Goal: Transaction & Acquisition: Purchase product/service

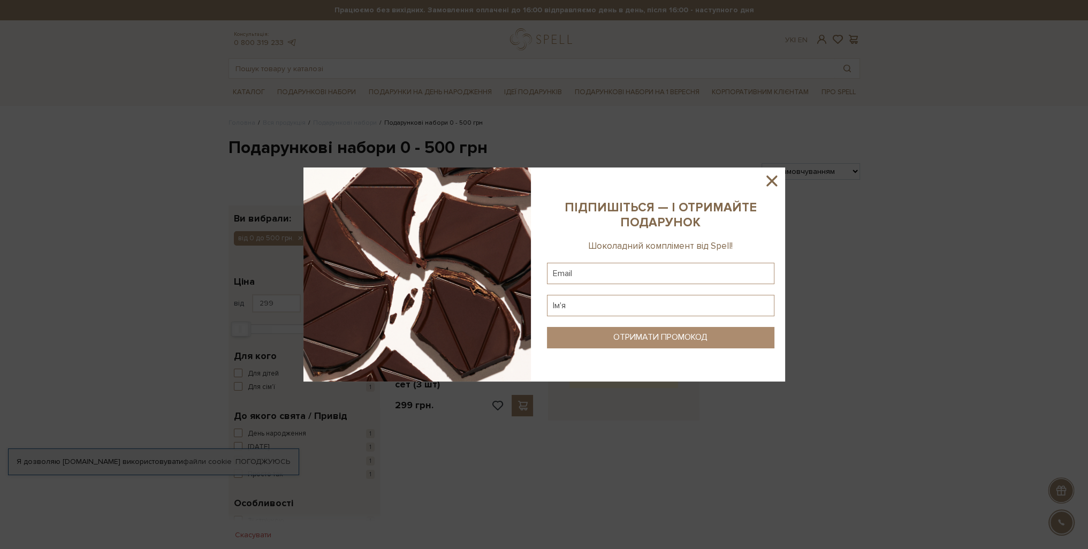
click at [772, 179] on icon at bounding box center [772, 181] width 18 height 18
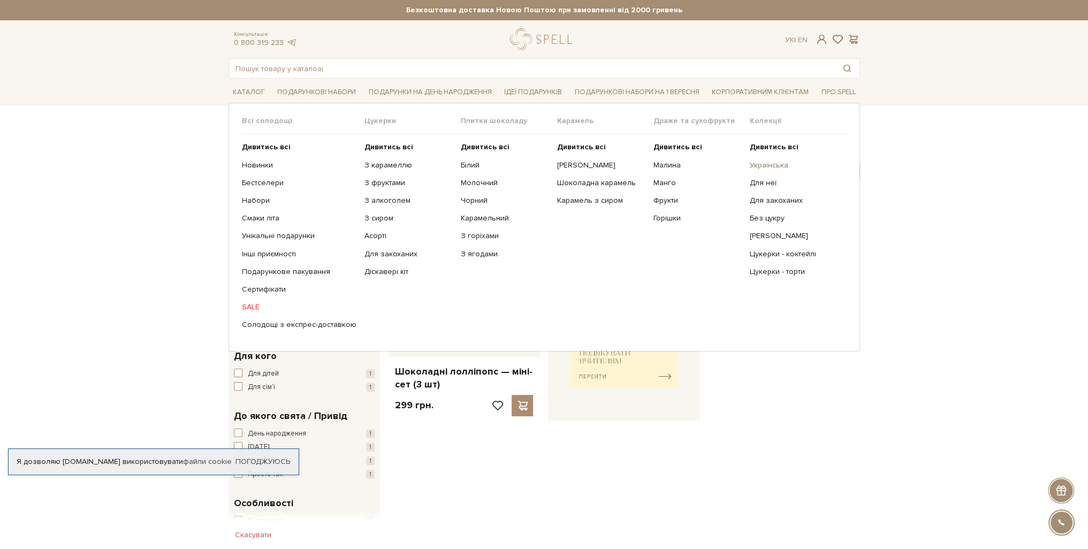
click at [779, 161] on link "Українська" at bounding box center [794, 166] width 88 height 10
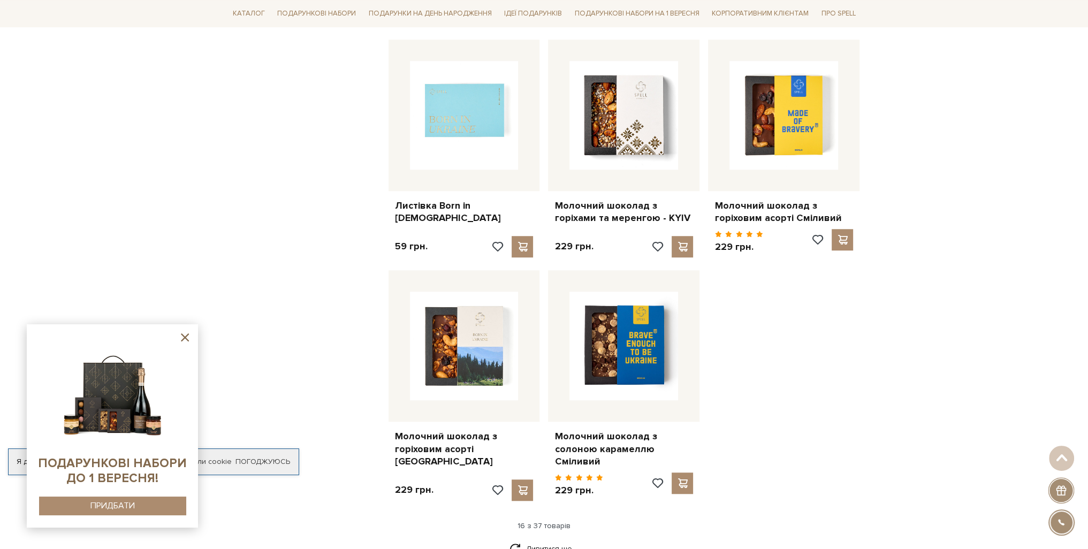
scroll to position [1070, 0]
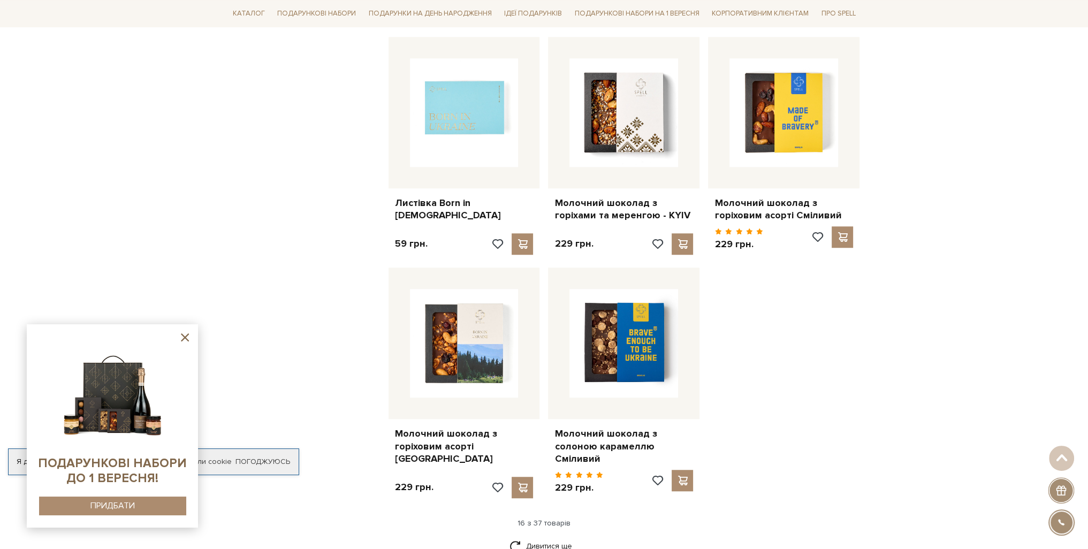
click at [1019, 310] on div "Головна Вся продукція Всі товари колекція українська Українська колекція Фільтр…" at bounding box center [544, 92] width 1088 height 2089
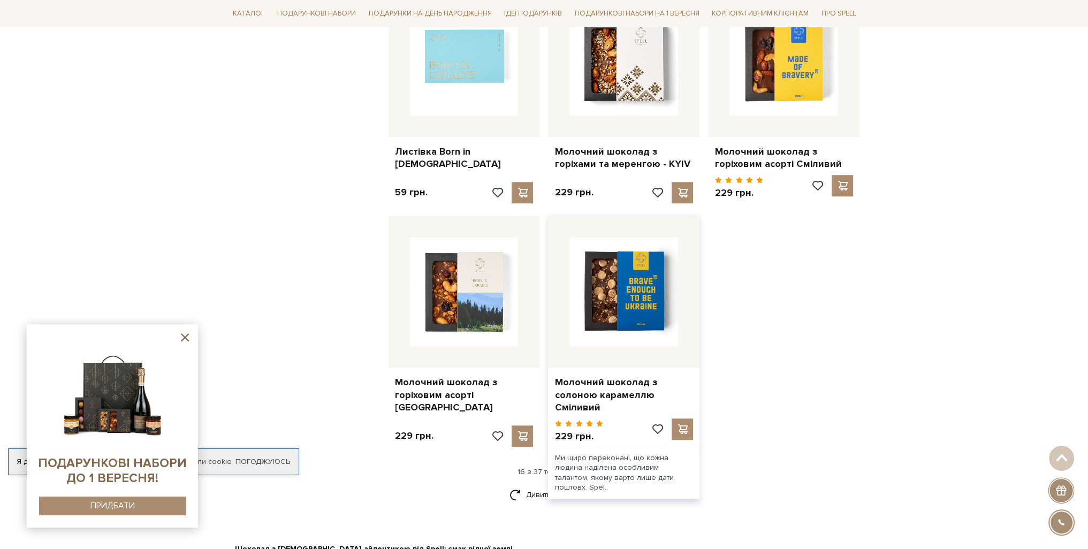
scroll to position [1177, 0]
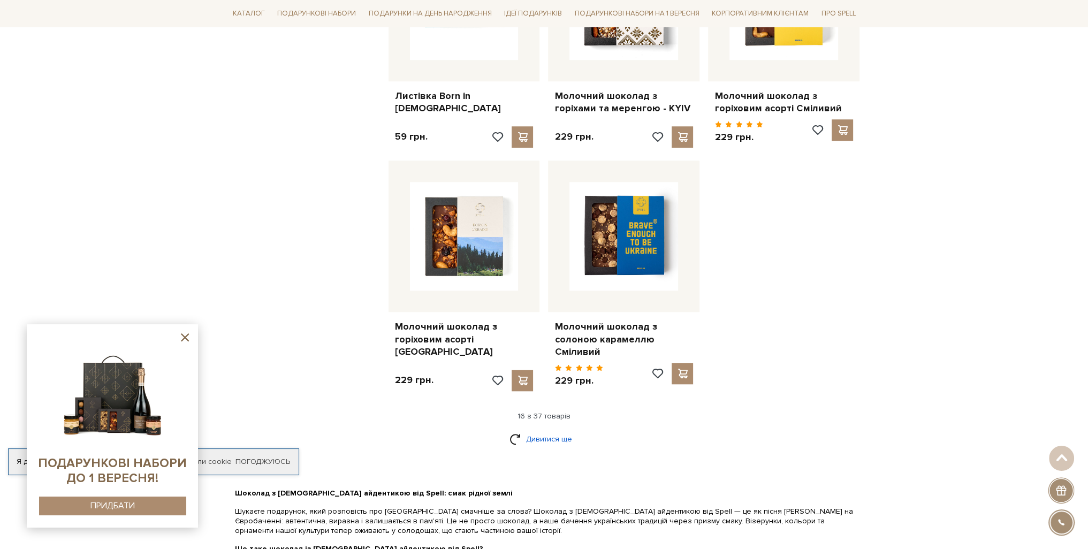
click at [555, 430] on link "Дивитися ще" at bounding box center [545, 439] width 70 height 19
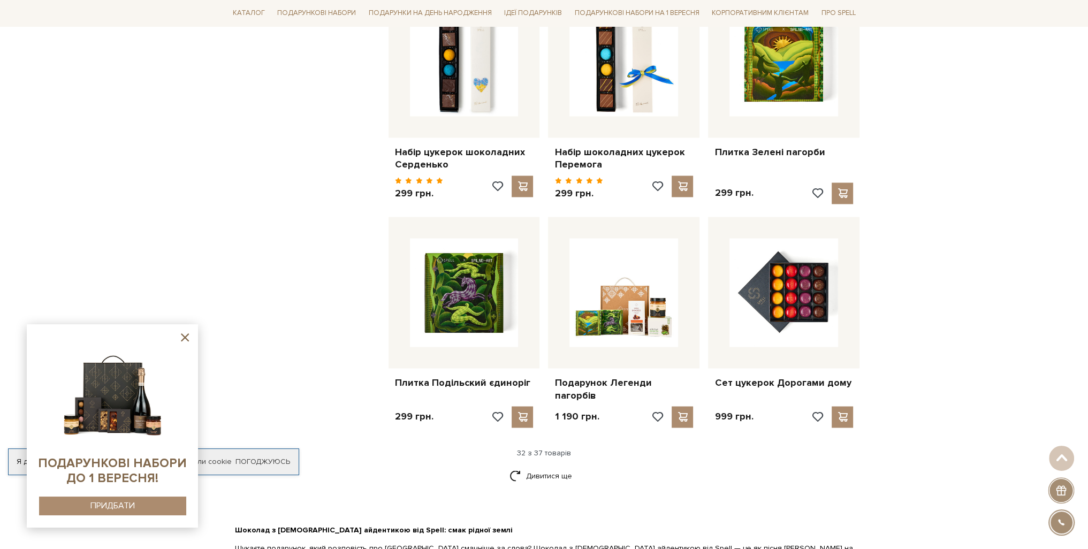
scroll to position [2301, 0]
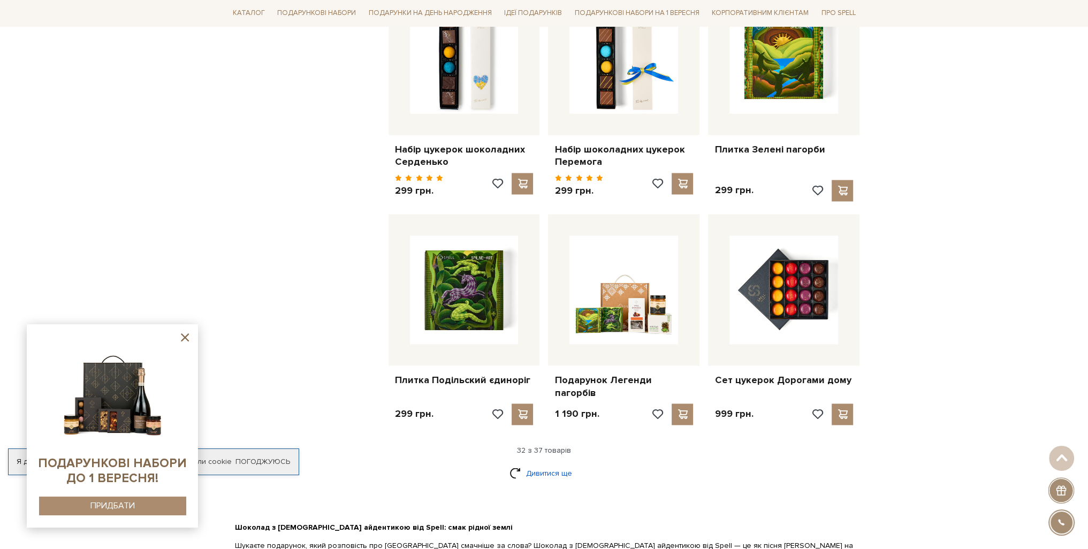
click at [557, 463] on link "Дивитися ще" at bounding box center [545, 472] width 70 height 19
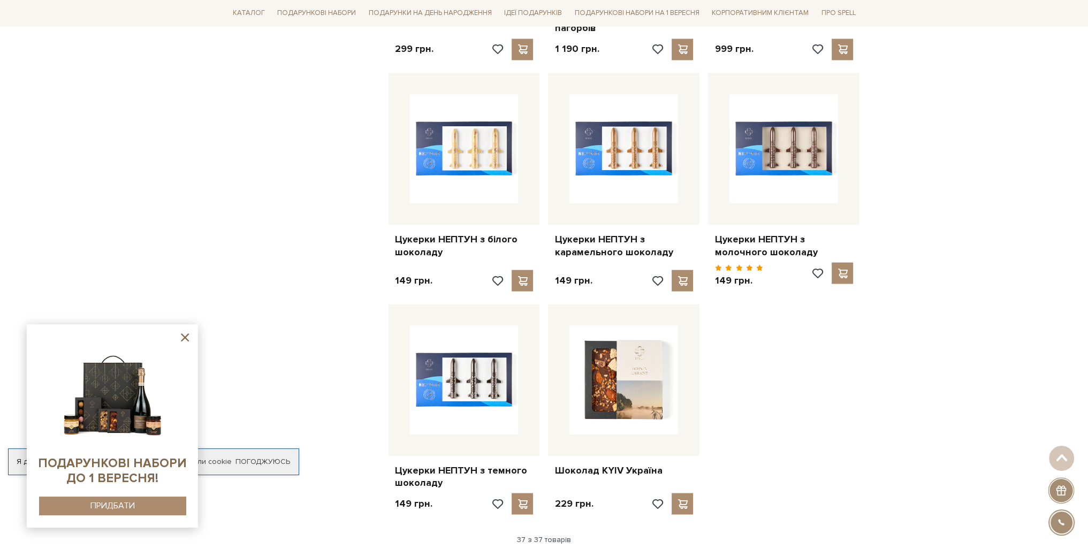
scroll to position [2676, 0]
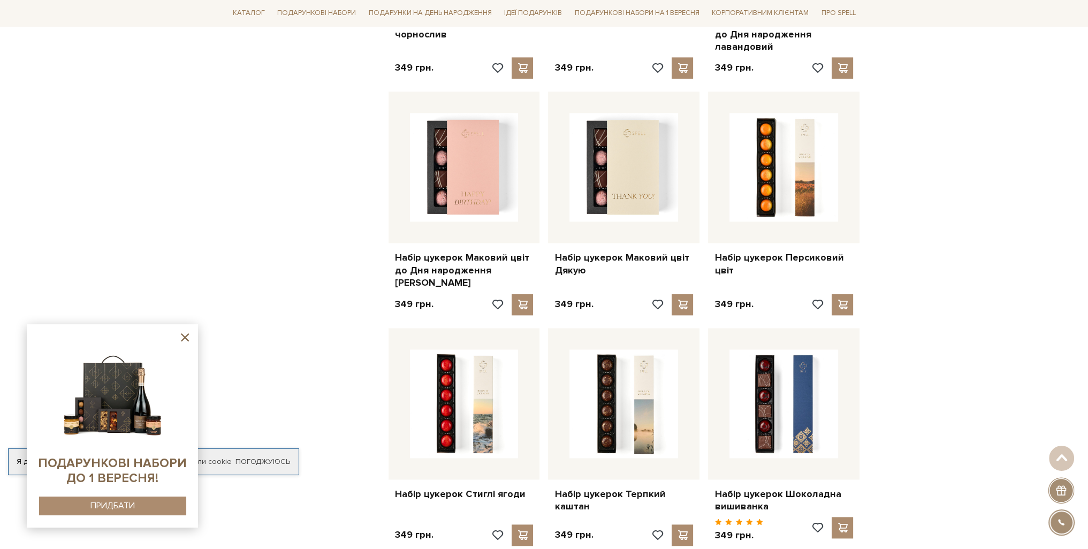
scroll to position [1606, 0]
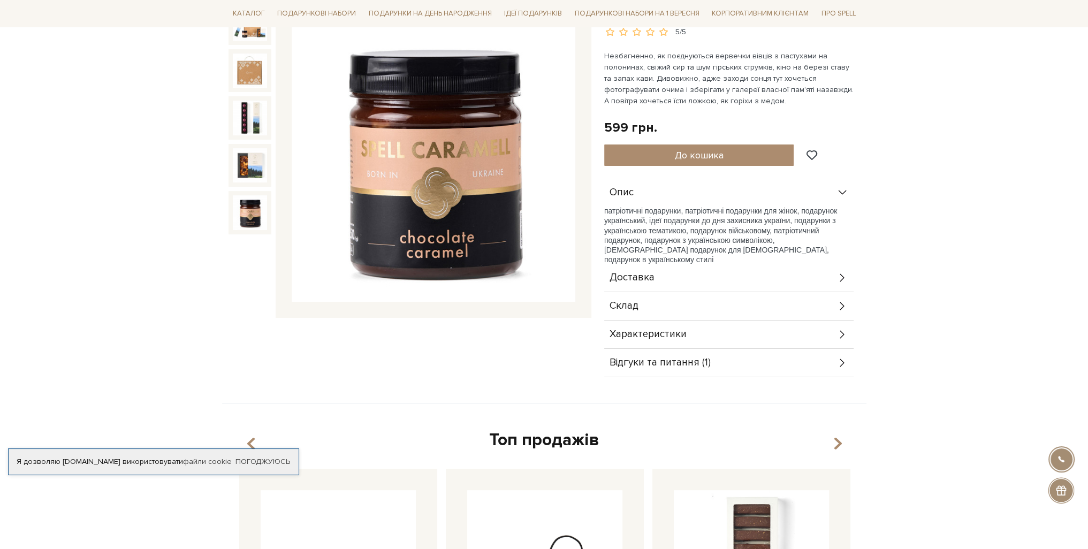
scroll to position [161, 0]
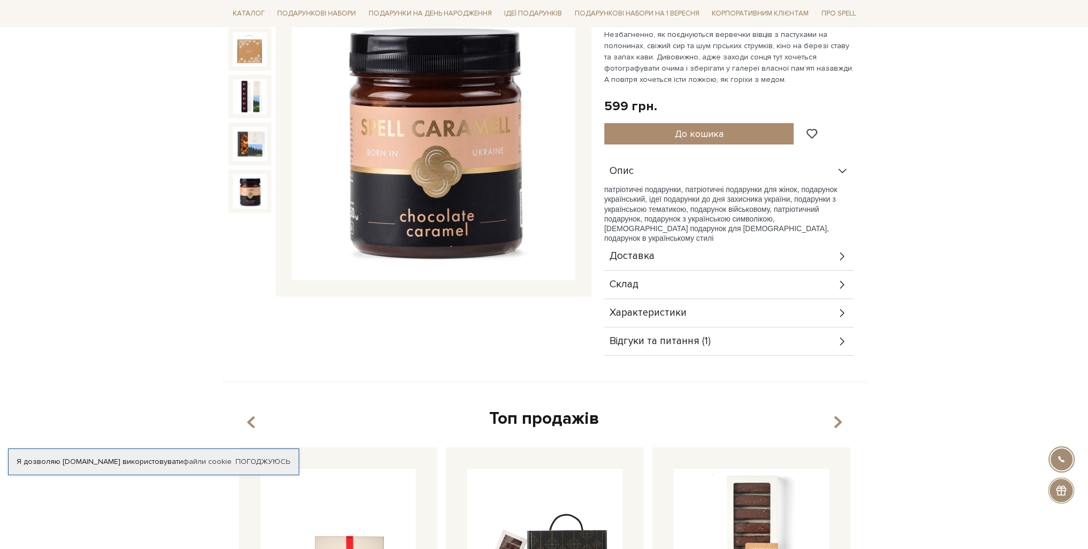
click at [800, 290] on div "Склад" at bounding box center [728, 285] width 249 height 28
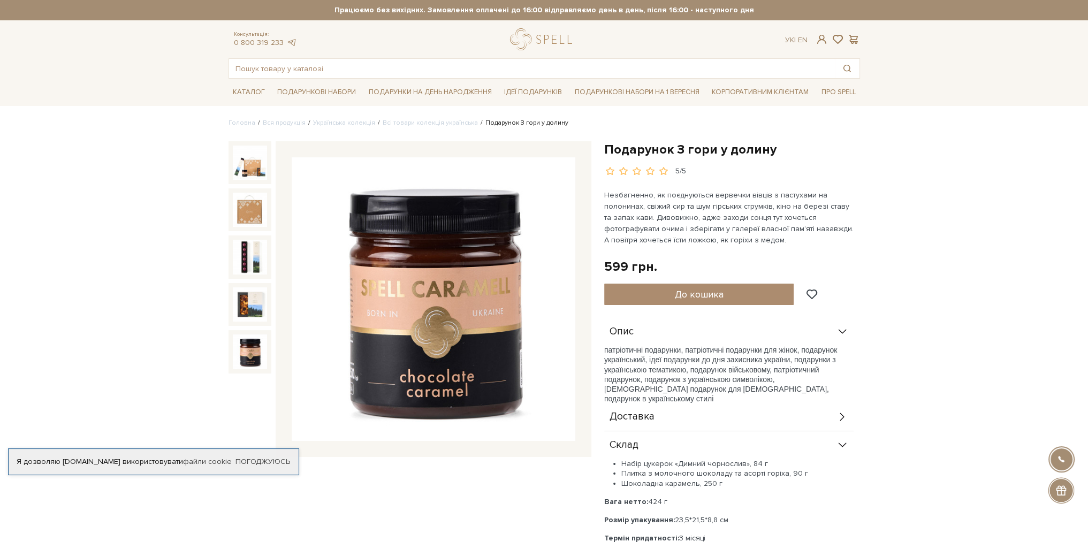
scroll to position [0, 0]
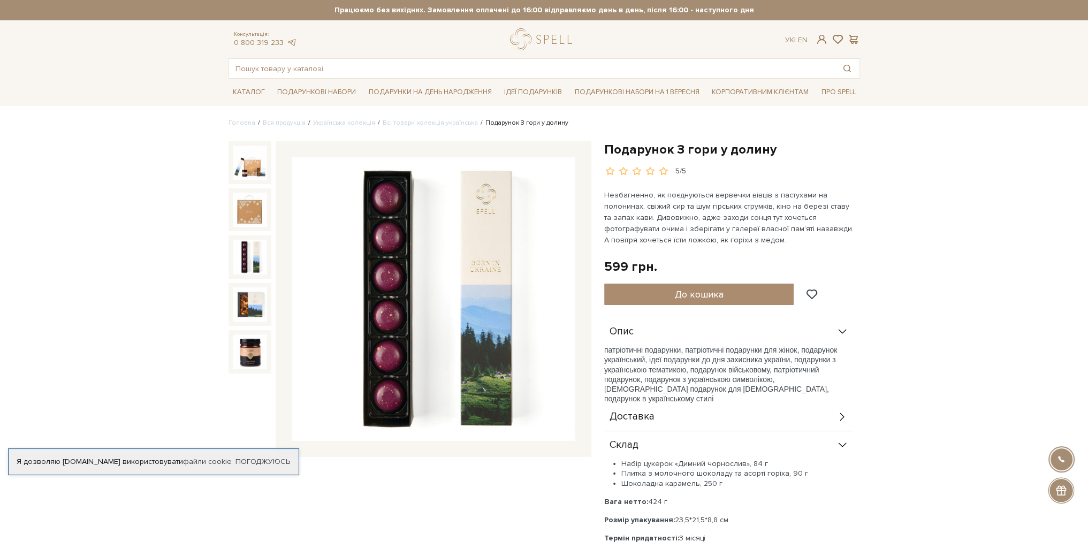
click at [256, 253] on img at bounding box center [250, 257] width 34 height 34
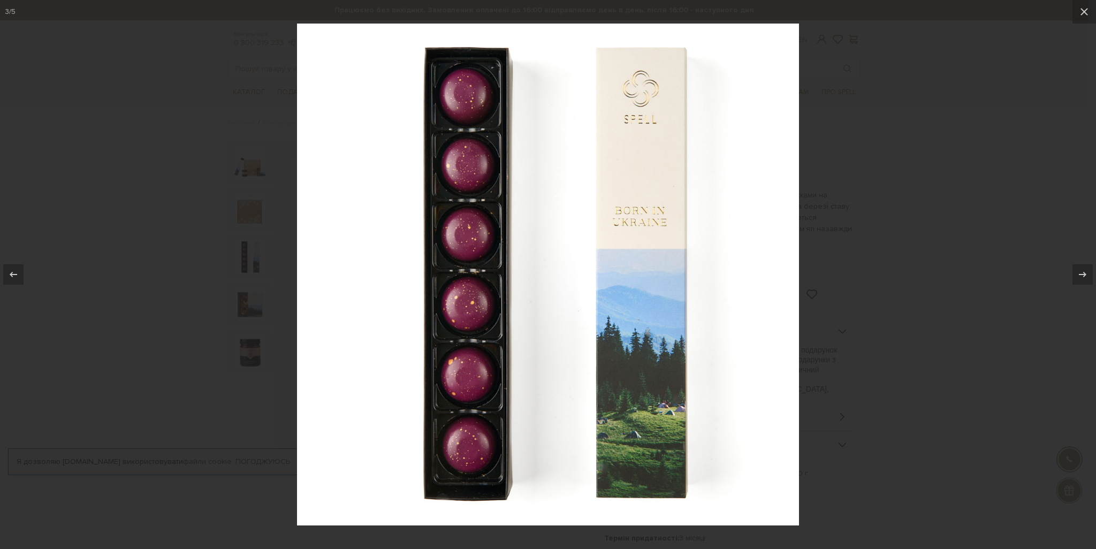
click at [976, 166] on div at bounding box center [548, 274] width 1096 height 549
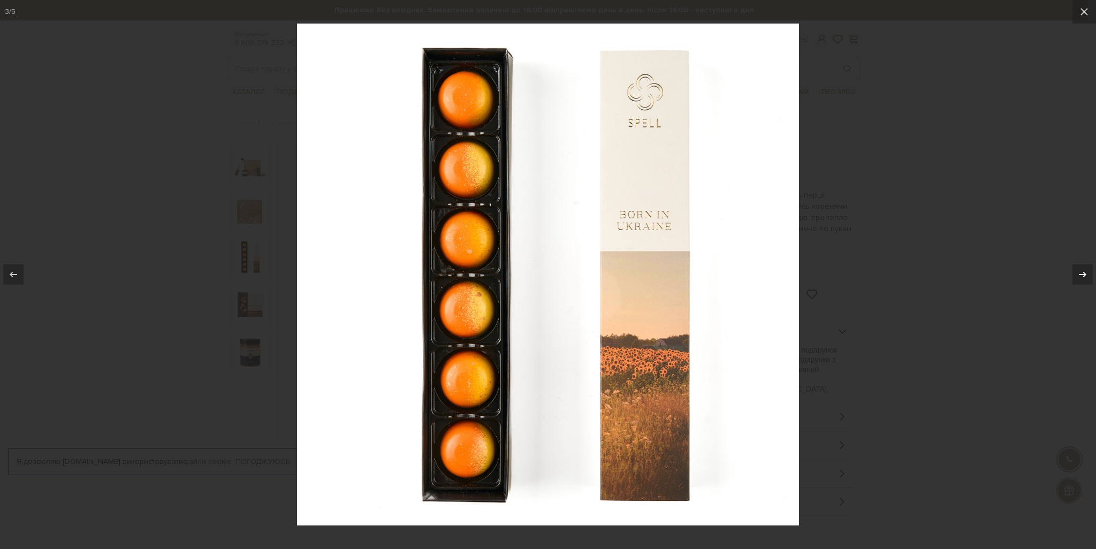
click at [1083, 272] on icon at bounding box center [1082, 274] width 7 height 5
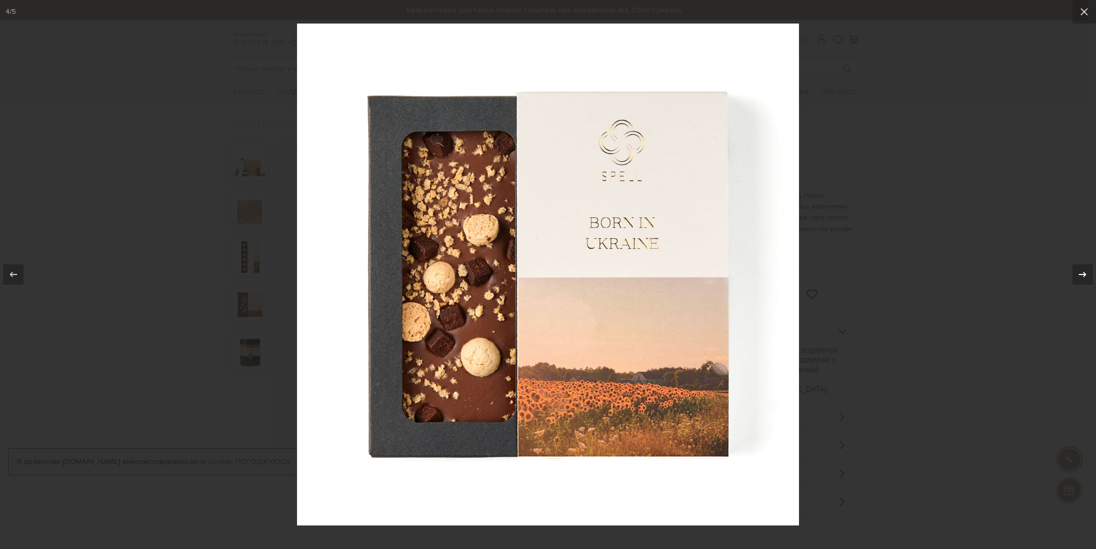
click at [1083, 272] on icon at bounding box center [1082, 274] width 7 height 5
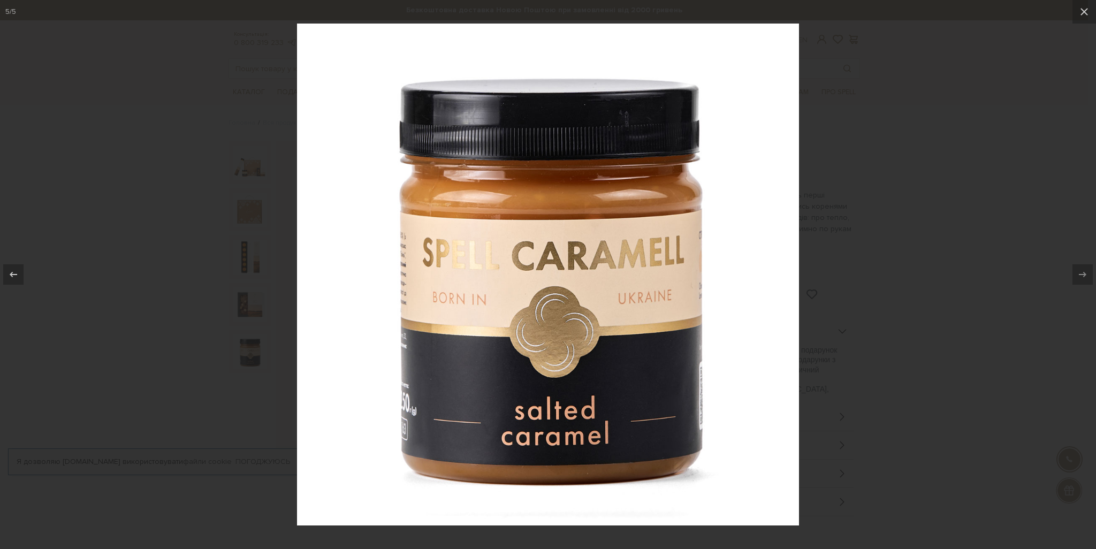
click at [998, 246] on div at bounding box center [548, 274] width 1096 height 549
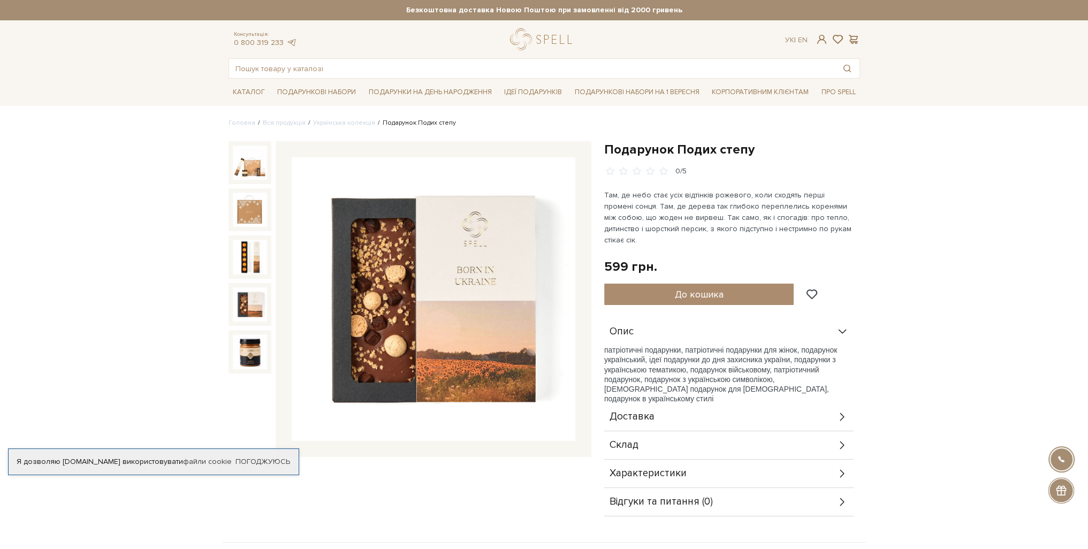
click at [246, 311] on img at bounding box center [250, 304] width 34 height 34
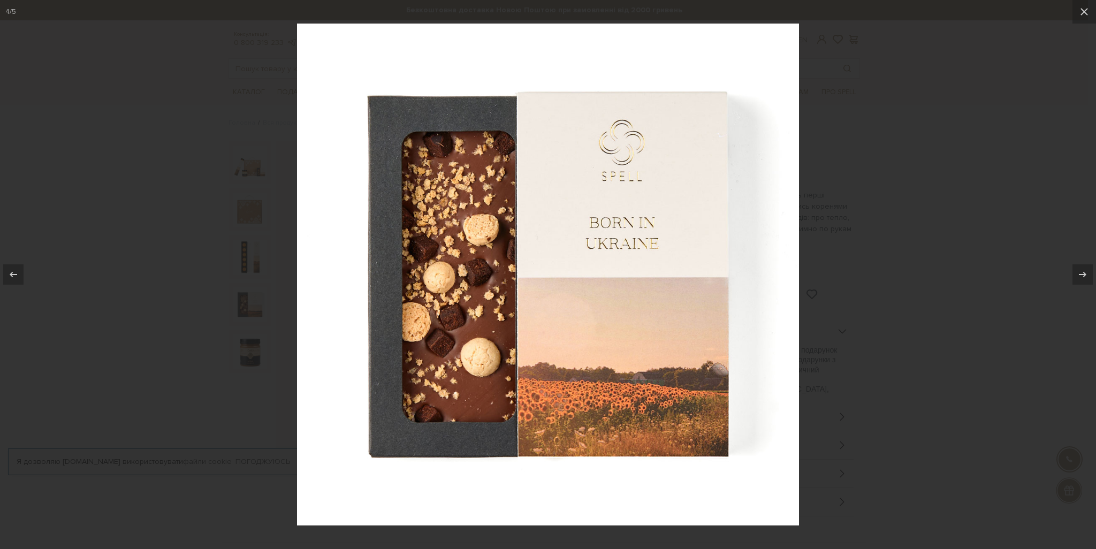
click at [140, 341] on div at bounding box center [548, 274] width 1096 height 549
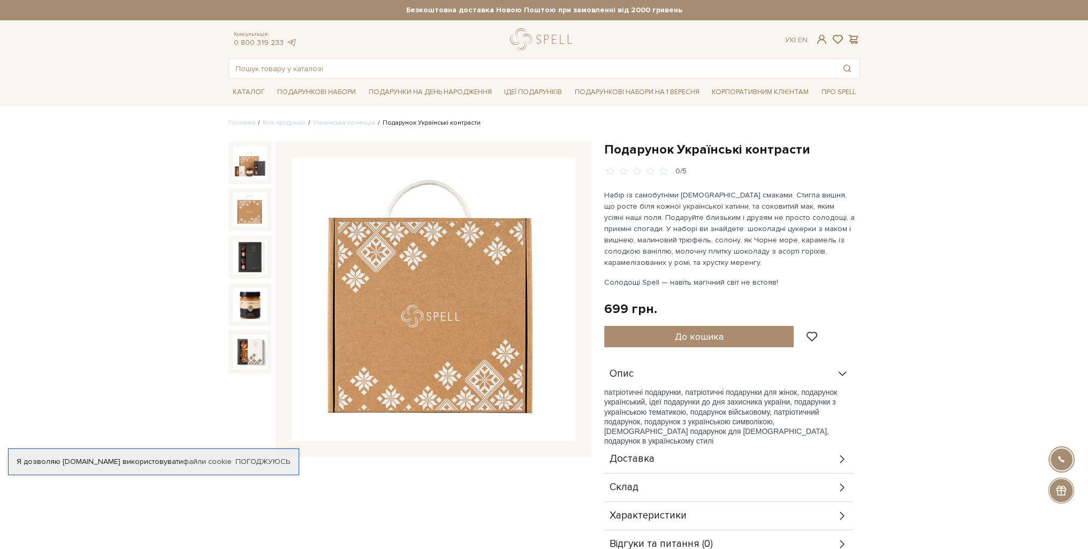
click at [248, 212] on img at bounding box center [250, 210] width 34 height 34
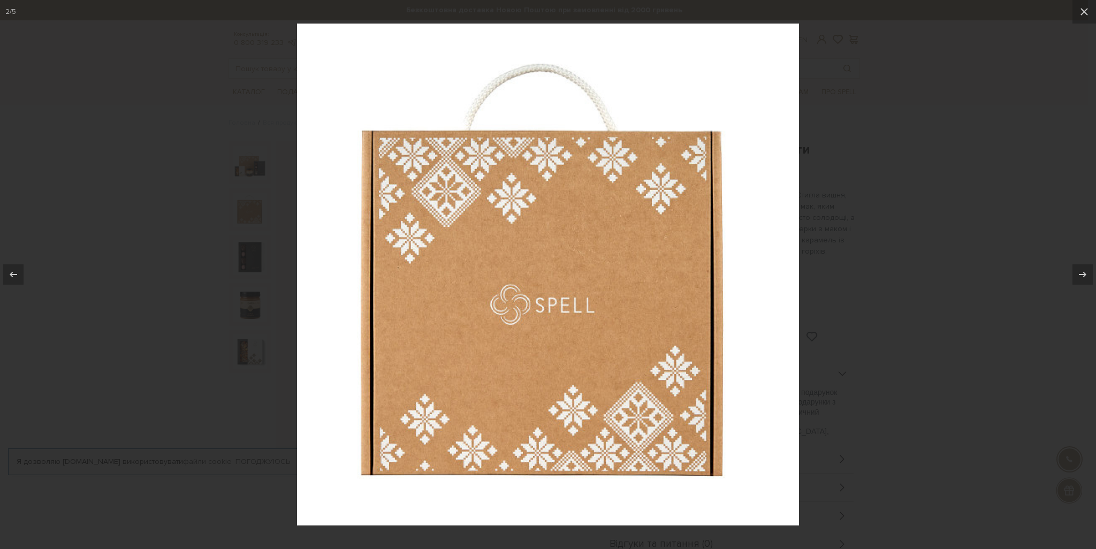
click at [925, 159] on div at bounding box center [548, 274] width 1096 height 549
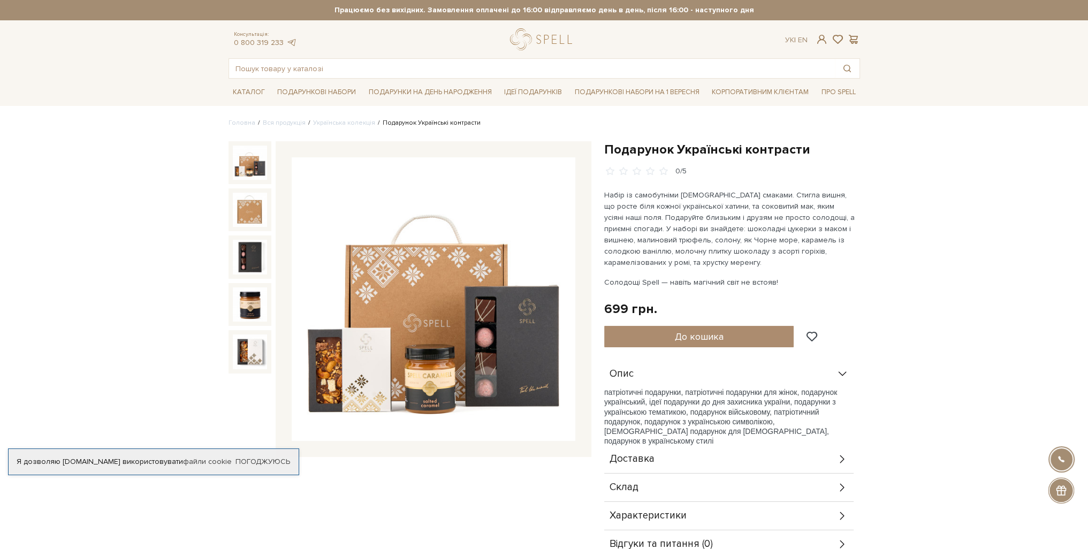
click at [257, 172] on img at bounding box center [250, 163] width 34 height 34
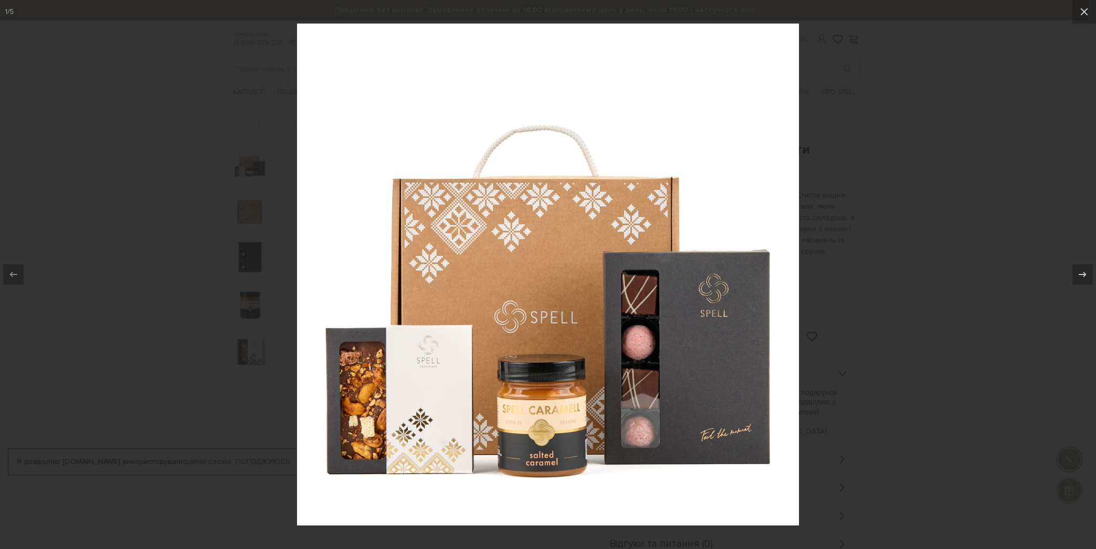
click at [905, 189] on div at bounding box center [548, 274] width 1096 height 549
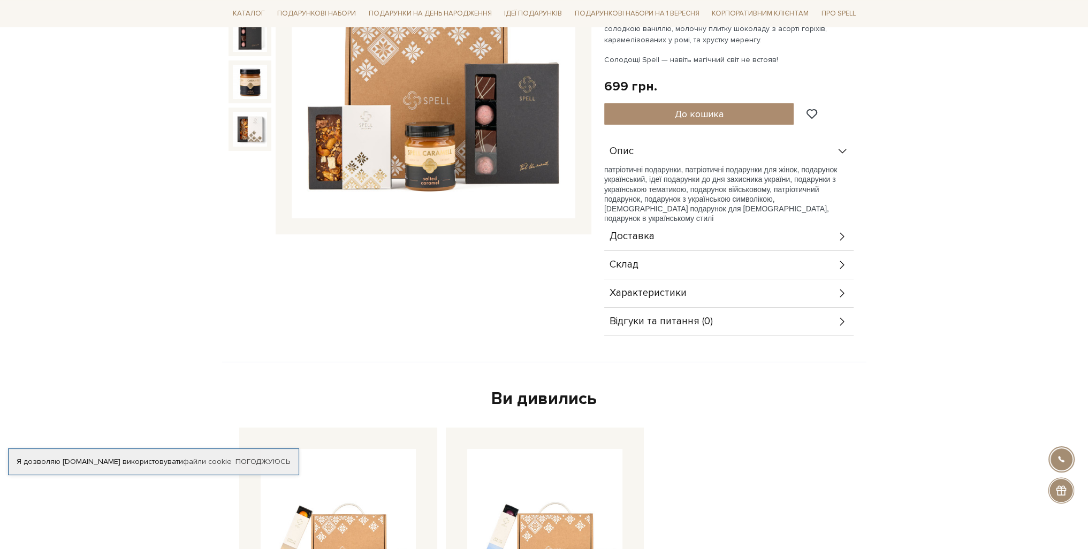
scroll to position [268, 0]
